Goal: Information Seeking & Learning: Learn about a topic

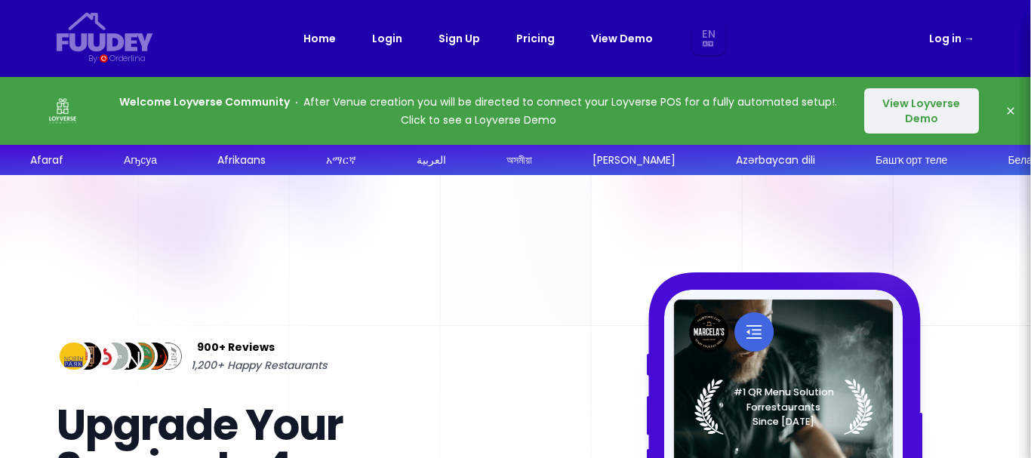
select select "en"
click at [945, 115] on button "View Loyverse Demo" at bounding box center [921, 110] width 115 height 45
select select "en"
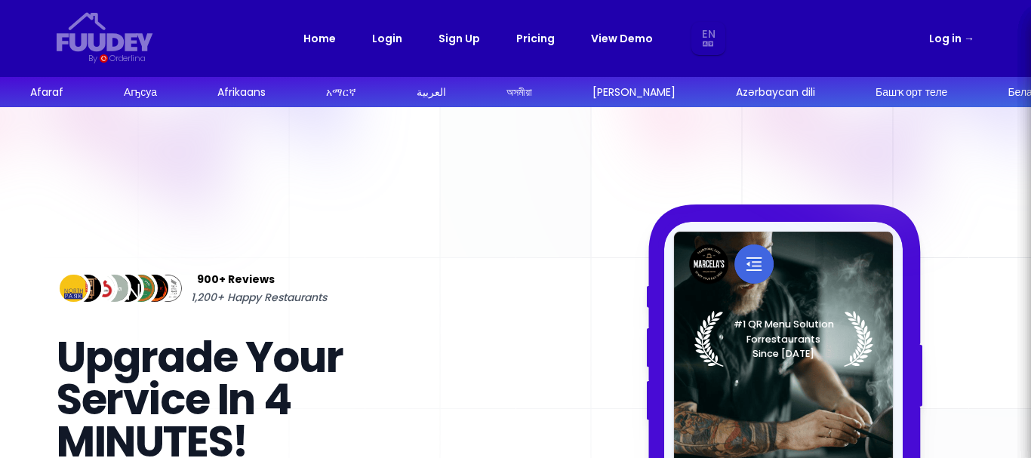
select select "en"
drag, startPoint x: 545, startPoint y: 34, endPoint x: 538, endPoint y: 41, distance: 9.6
click at [544, 34] on link "Pricing" at bounding box center [535, 38] width 38 height 18
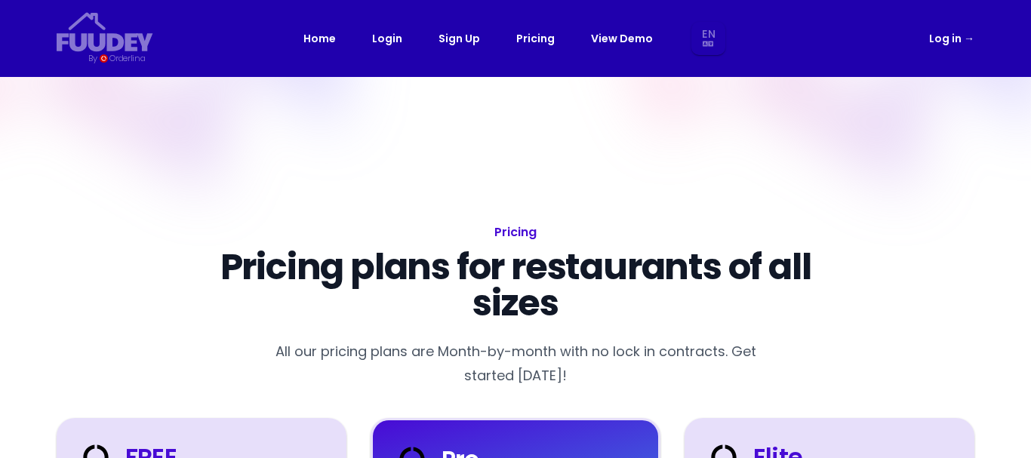
click at [538, 41] on link "Pricing" at bounding box center [535, 38] width 38 height 18
select select "en"
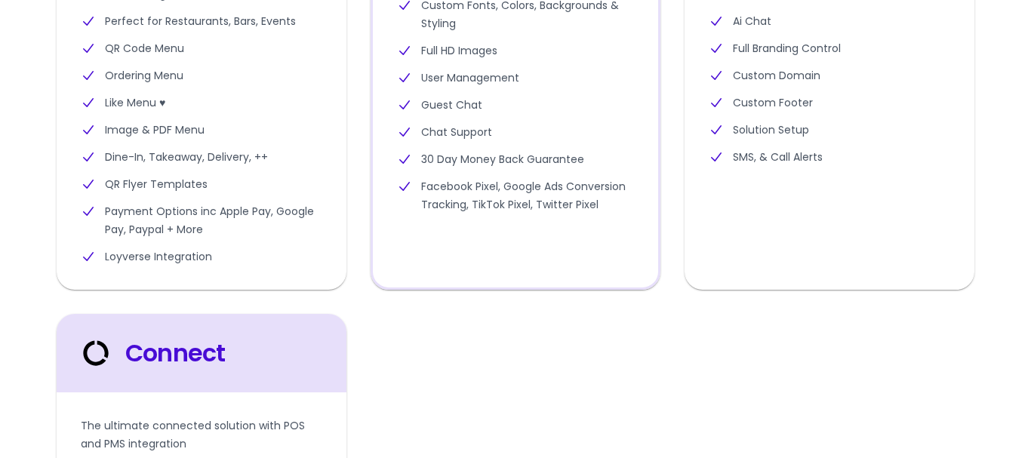
scroll to position [231, 0]
